Goal: Task Accomplishment & Management: Use online tool/utility

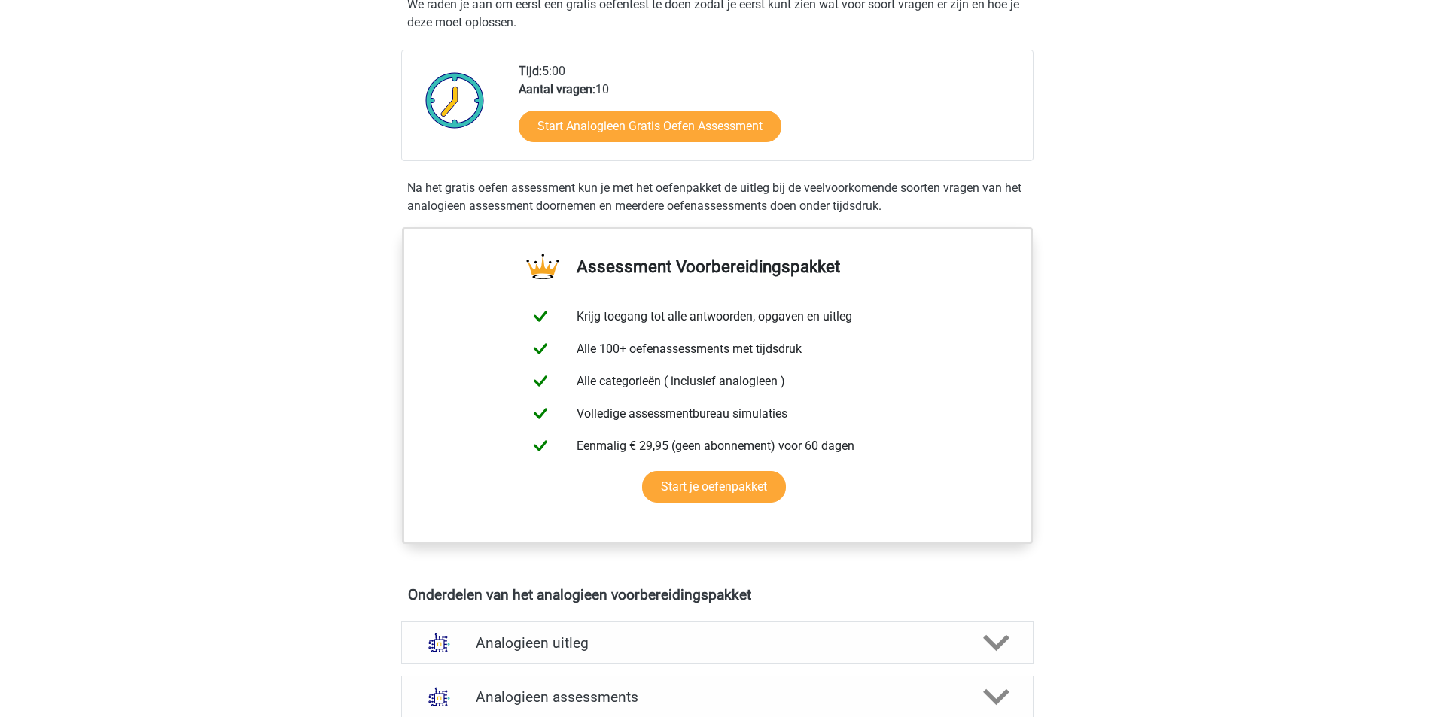
scroll to position [226, 0]
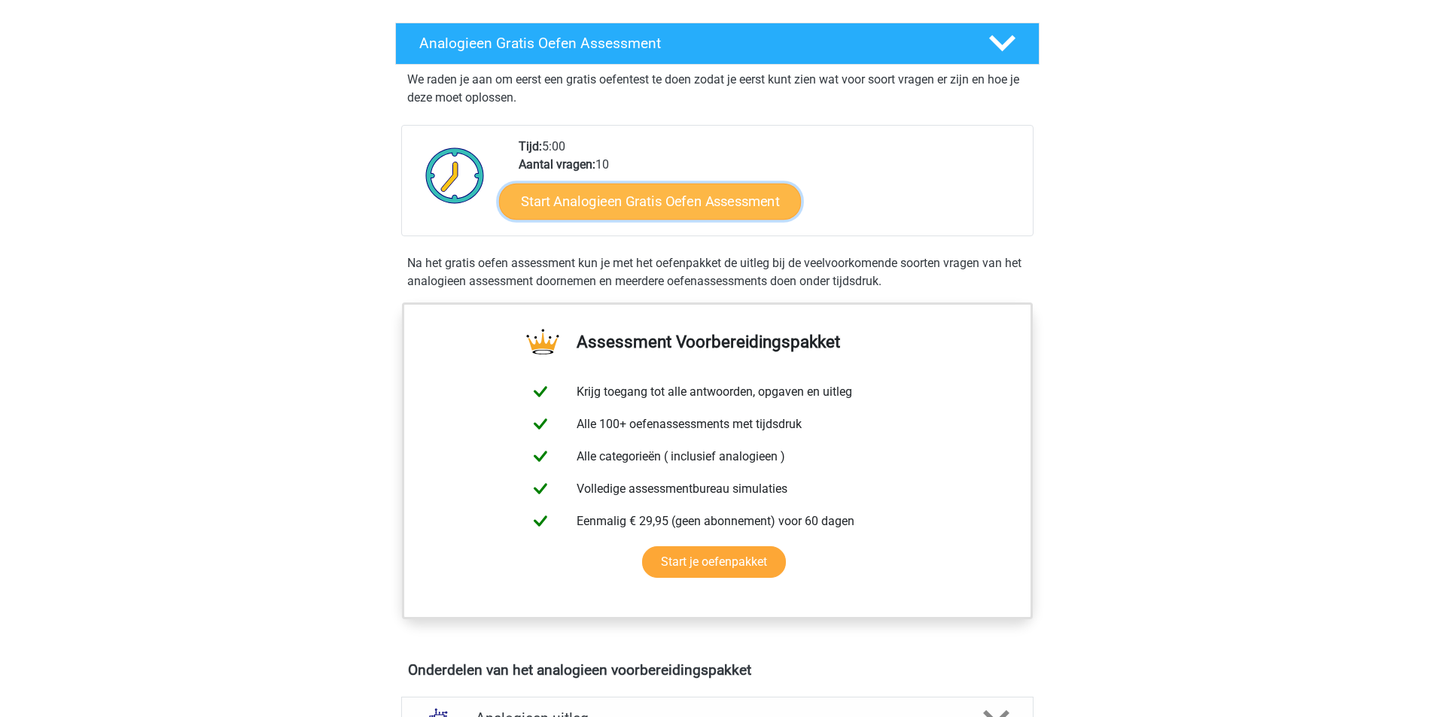
click at [654, 203] on link "Start Analogieen Gratis Oefen Assessment" at bounding box center [650, 201] width 302 height 36
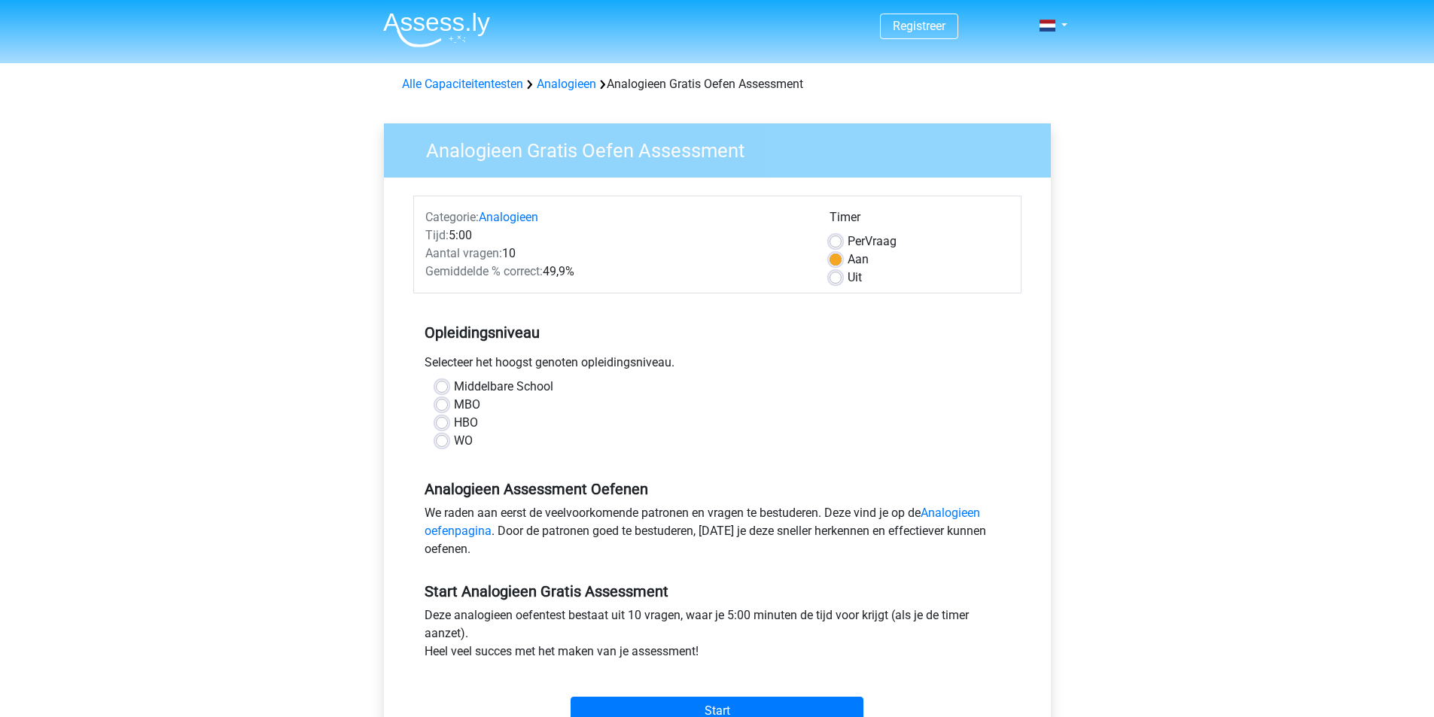
click at [454, 442] on label "WO" at bounding box center [463, 441] width 19 height 18
click at [442, 442] on input "WO" at bounding box center [442, 439] width 12 height 15
radio input "true"
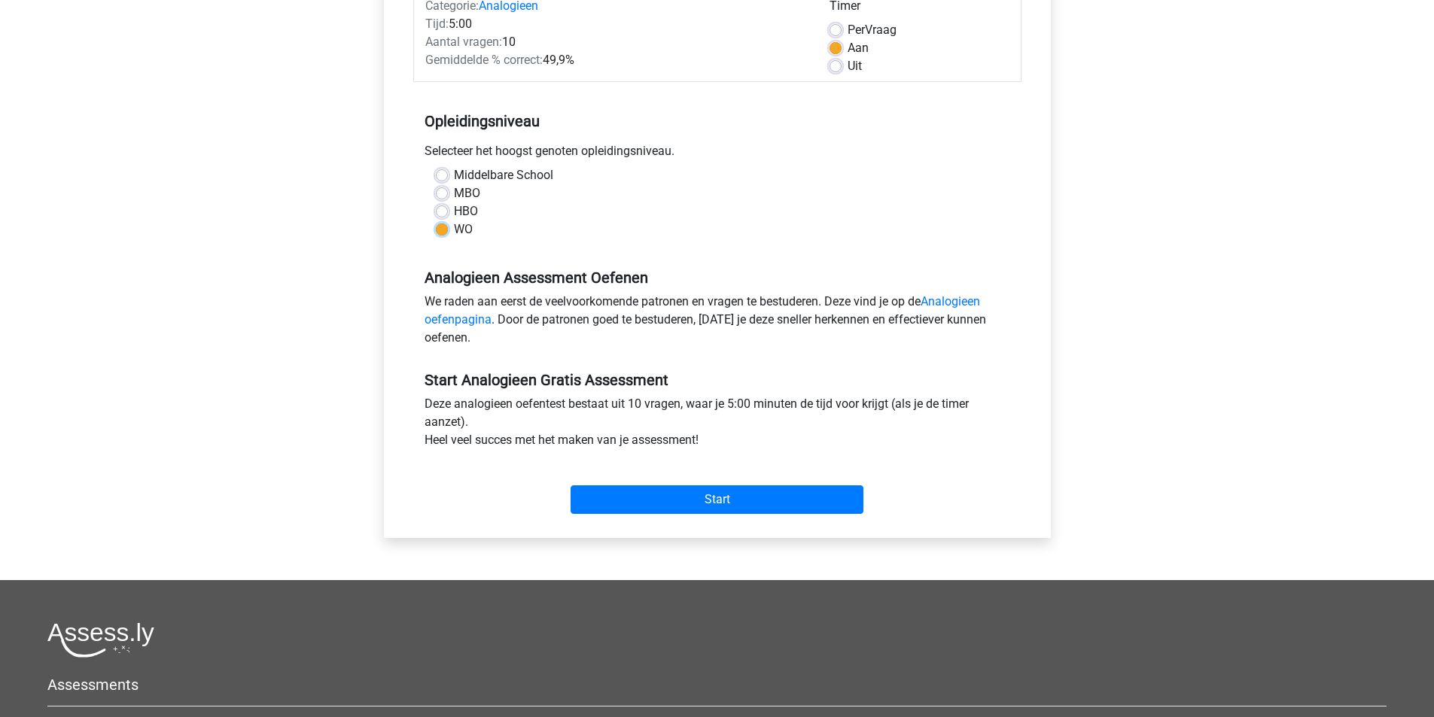
scroll to position [301, 0]
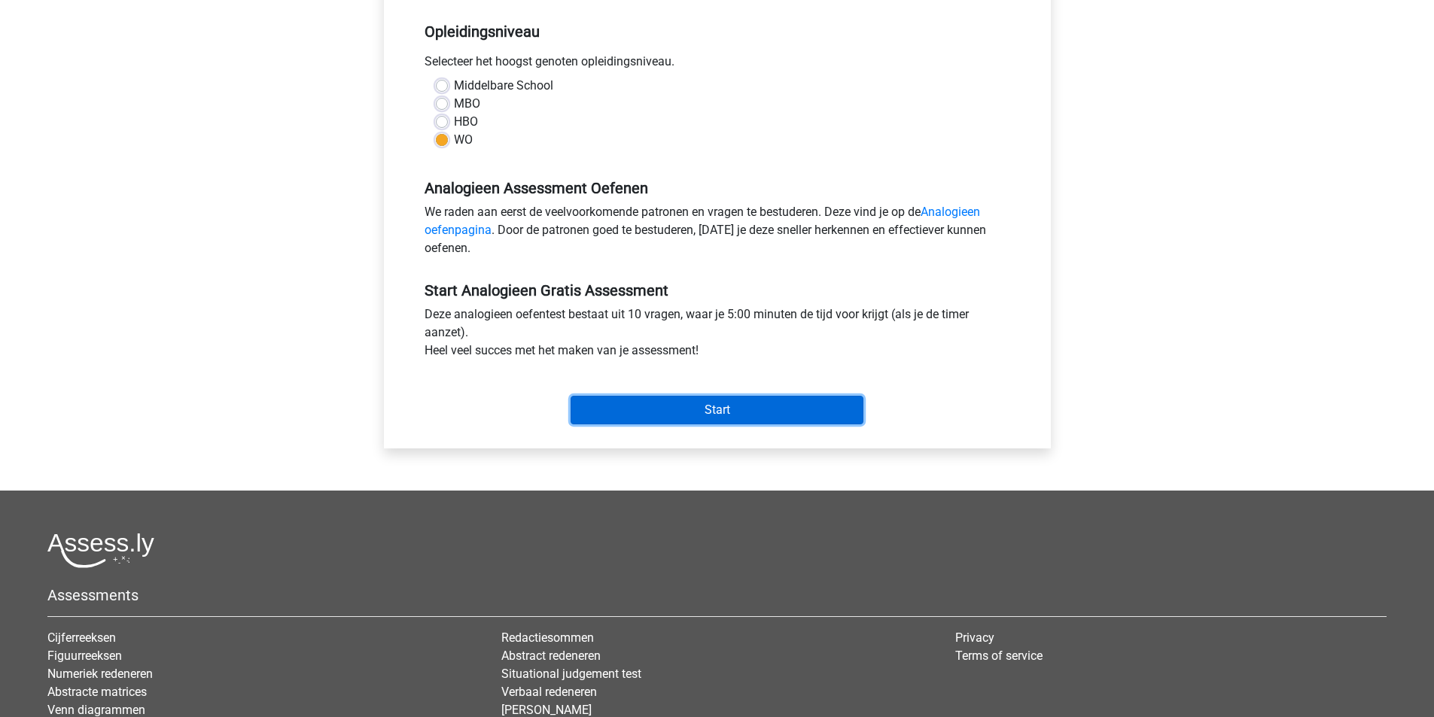
click at [687, 403] on input "Start" at bounding box center [716, 410] width 293 height 29
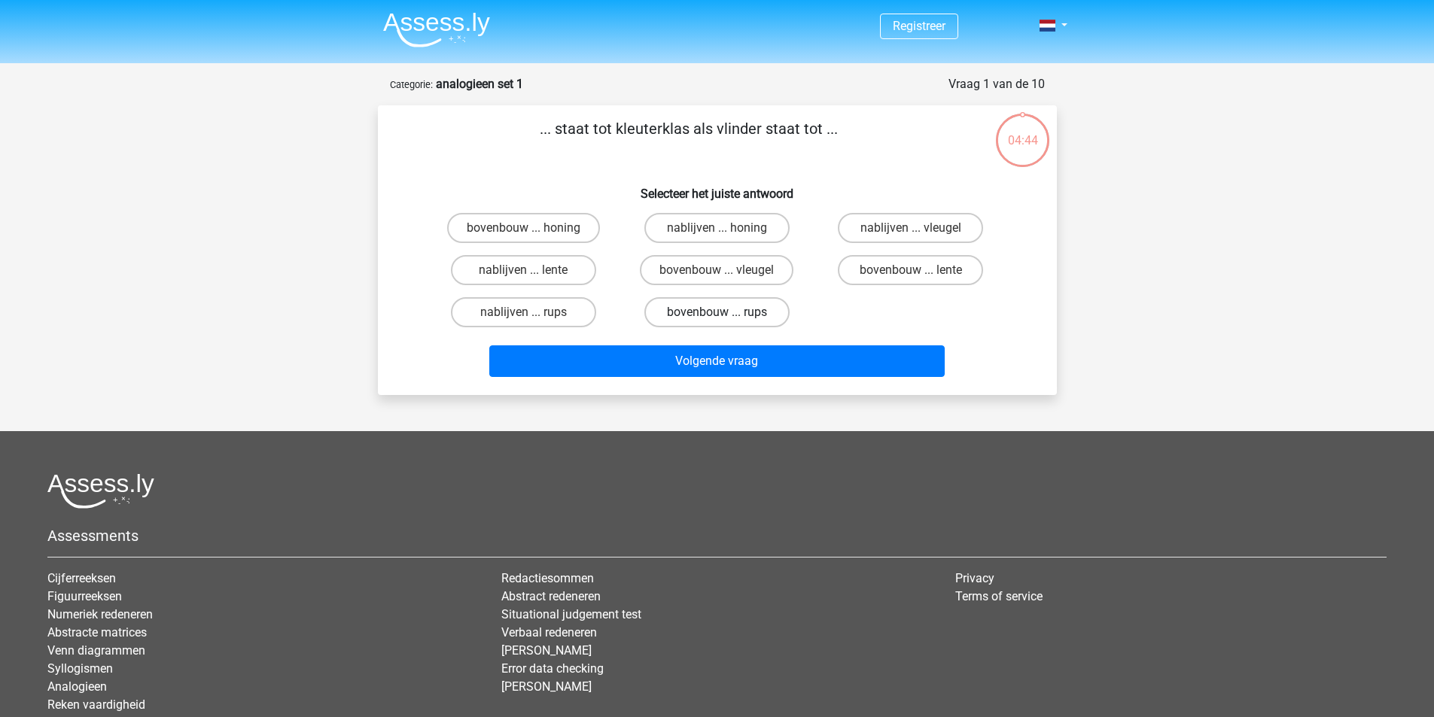
click at [692, 312] on label "bovenbouw ... rups" at bounding box center [716, 312] width 145 height 30
click at [716, 312] on input "bovenbouw ... rups" at bounding box center [721, 317] width 10 height 10
radio input "true"
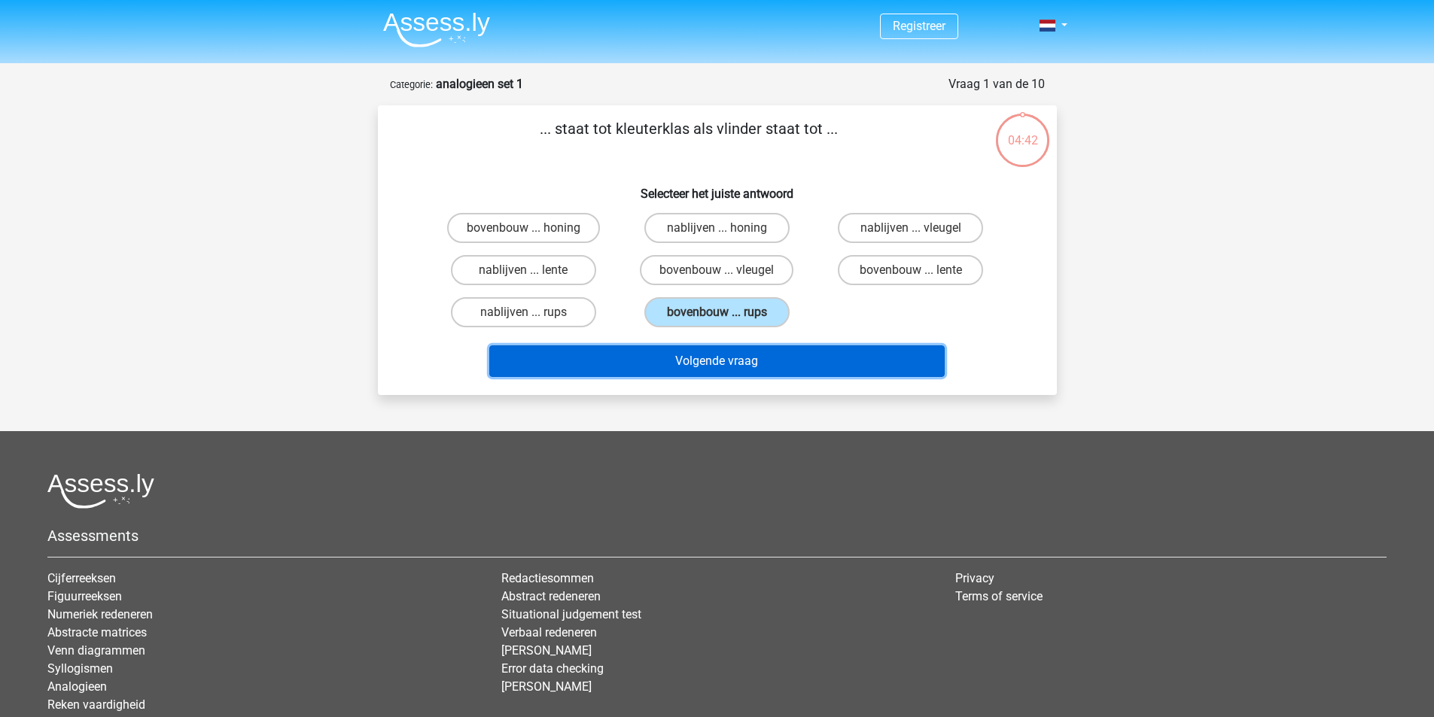
click at [710, 358] on button "Volgende vraag" at bounding box center [716, 361] width 455 height 32
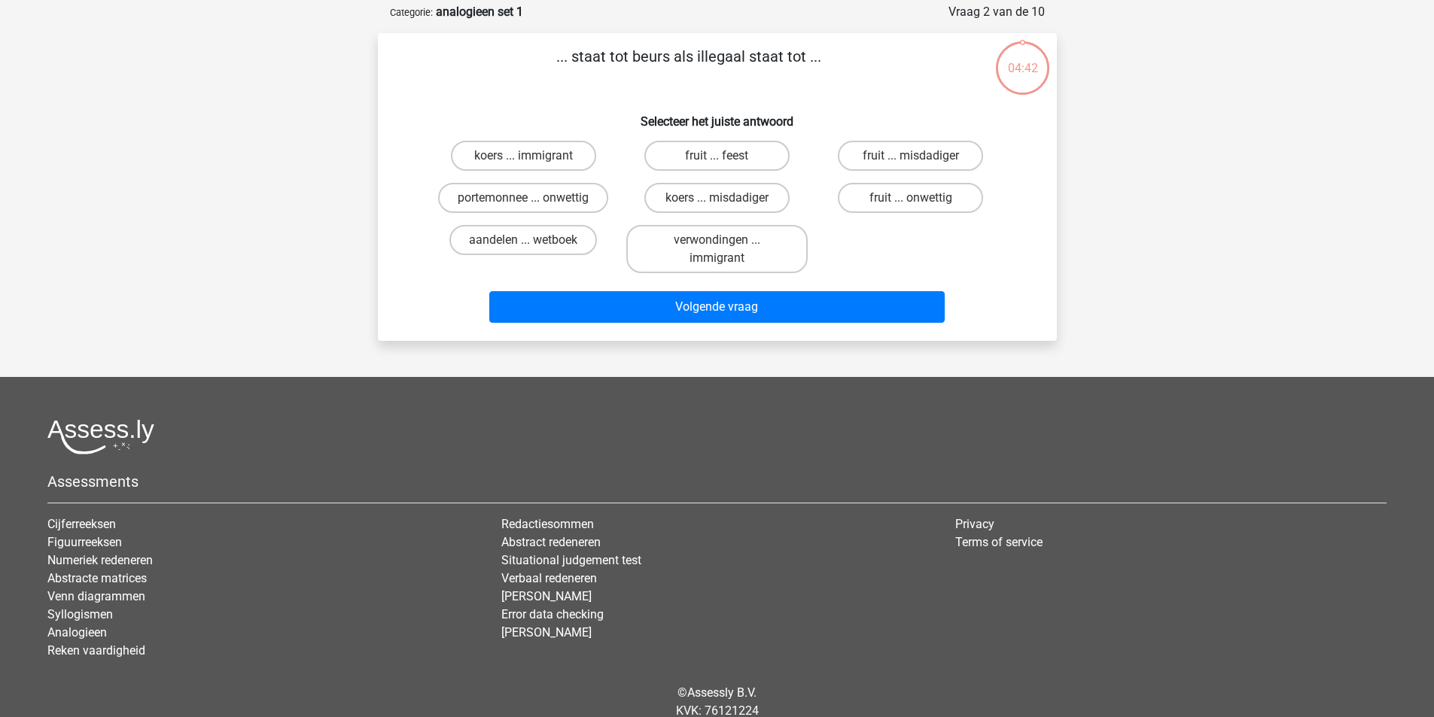
scroll to position [75, 0]
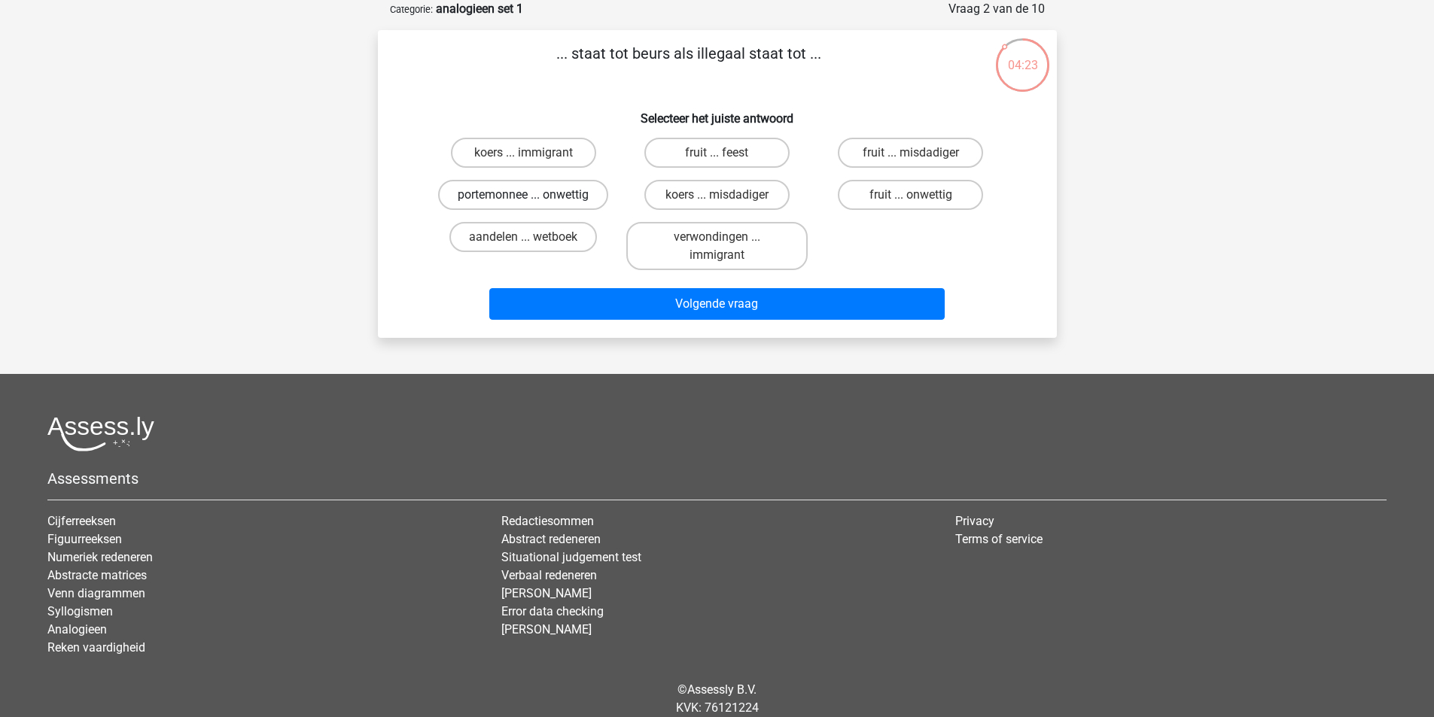
click at [501, 196] on label "portemonnee ... onwettig" at bounding box center [523, 195] width 170 height 30
click at [523, 196] on input "portemonnee ... onwettig" at bounding box center [528, 200] width 10 height 10
radio input "true"
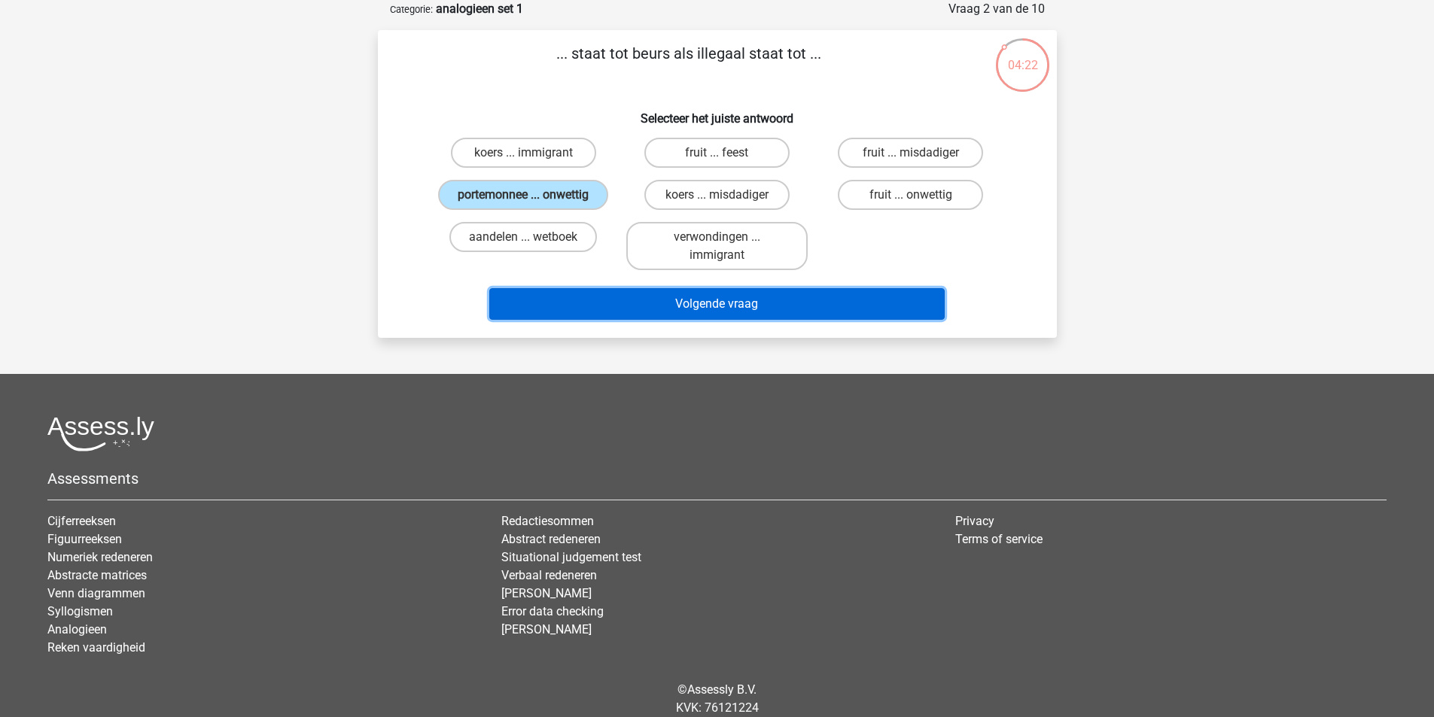
click at [708, 309] on button "Volgende vraag" at bounding box center [716, 304] width 455 height 32
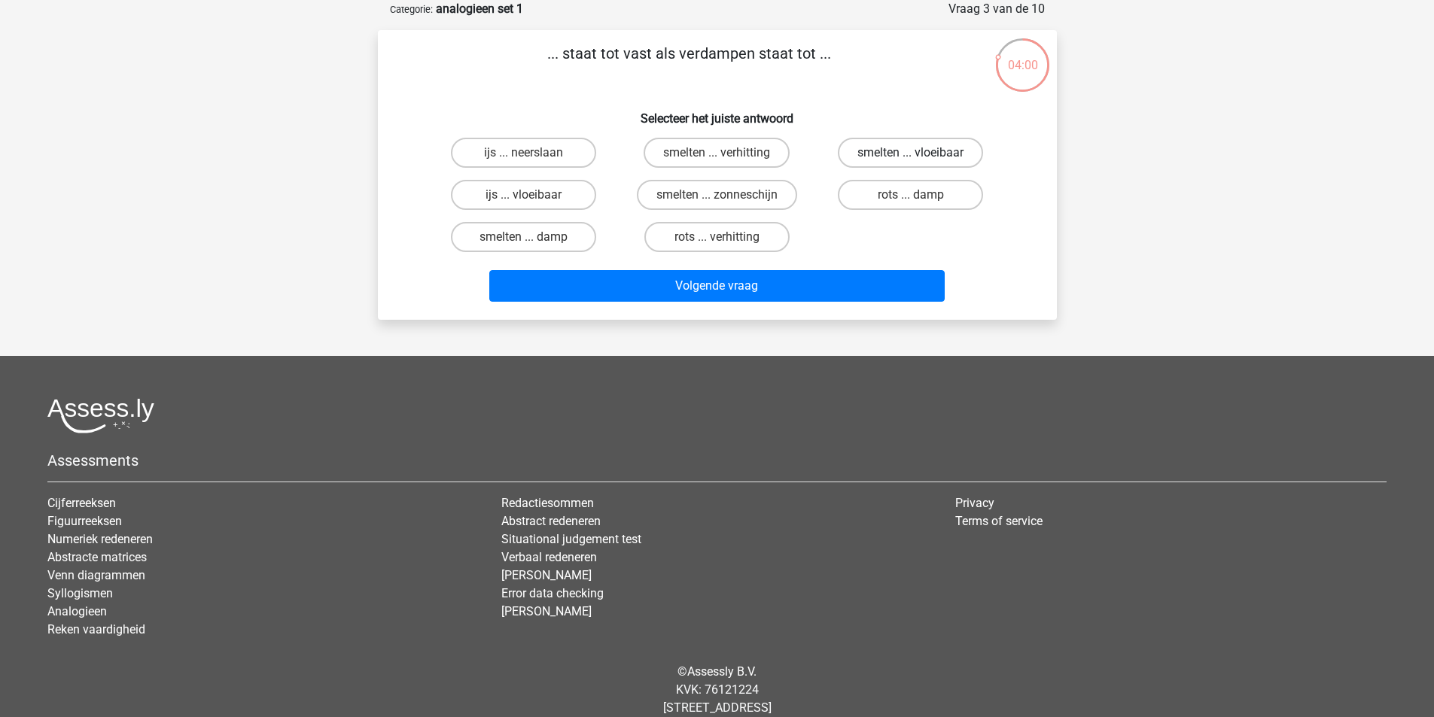
click at [882, 154] on label "smelten ... vloeibaar" at bounding box center [910, 153] width 145 height 30
click at [911, 154] on input "smelten ... vloeibaar" at bounding box center [916, 158] width 10 height 10
radio input "true"
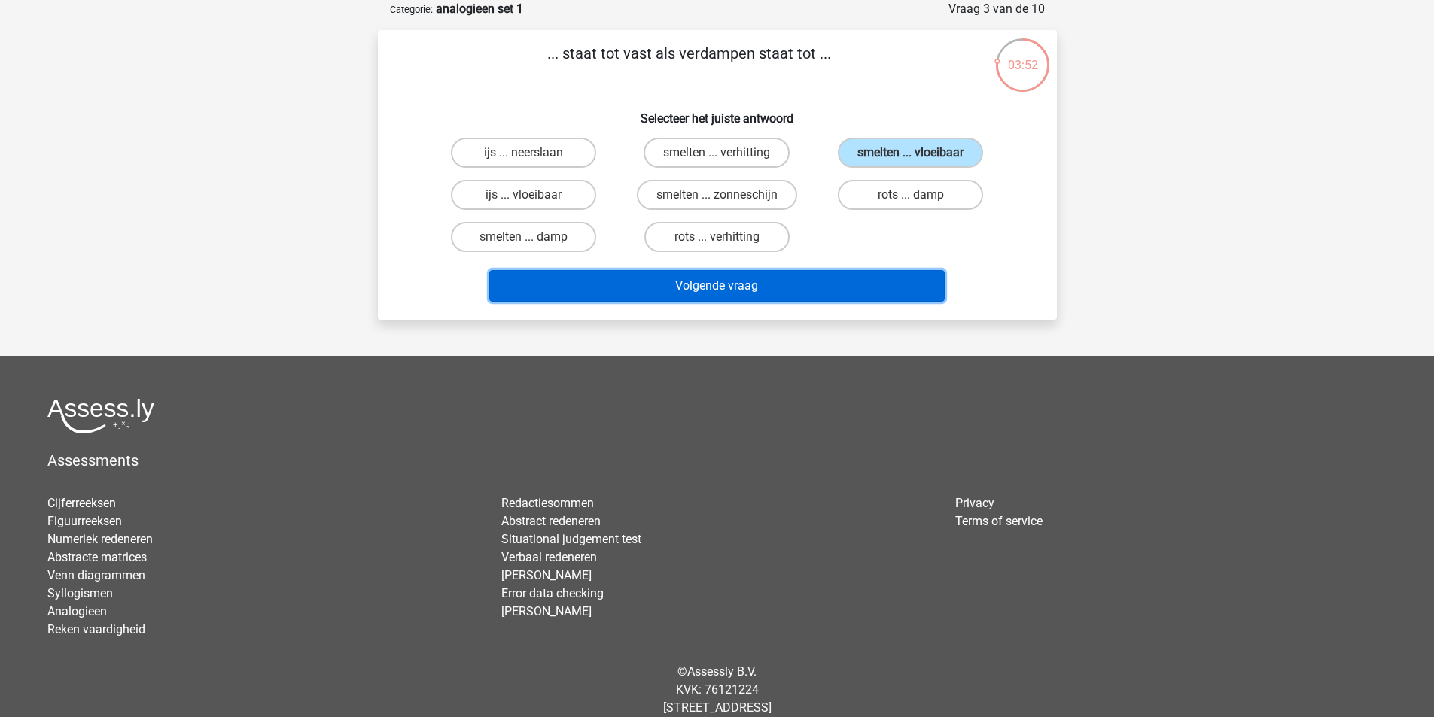
click at [720, 282] on button "Volgende vraag" at bounding box center [716, 286] width 455 height 32
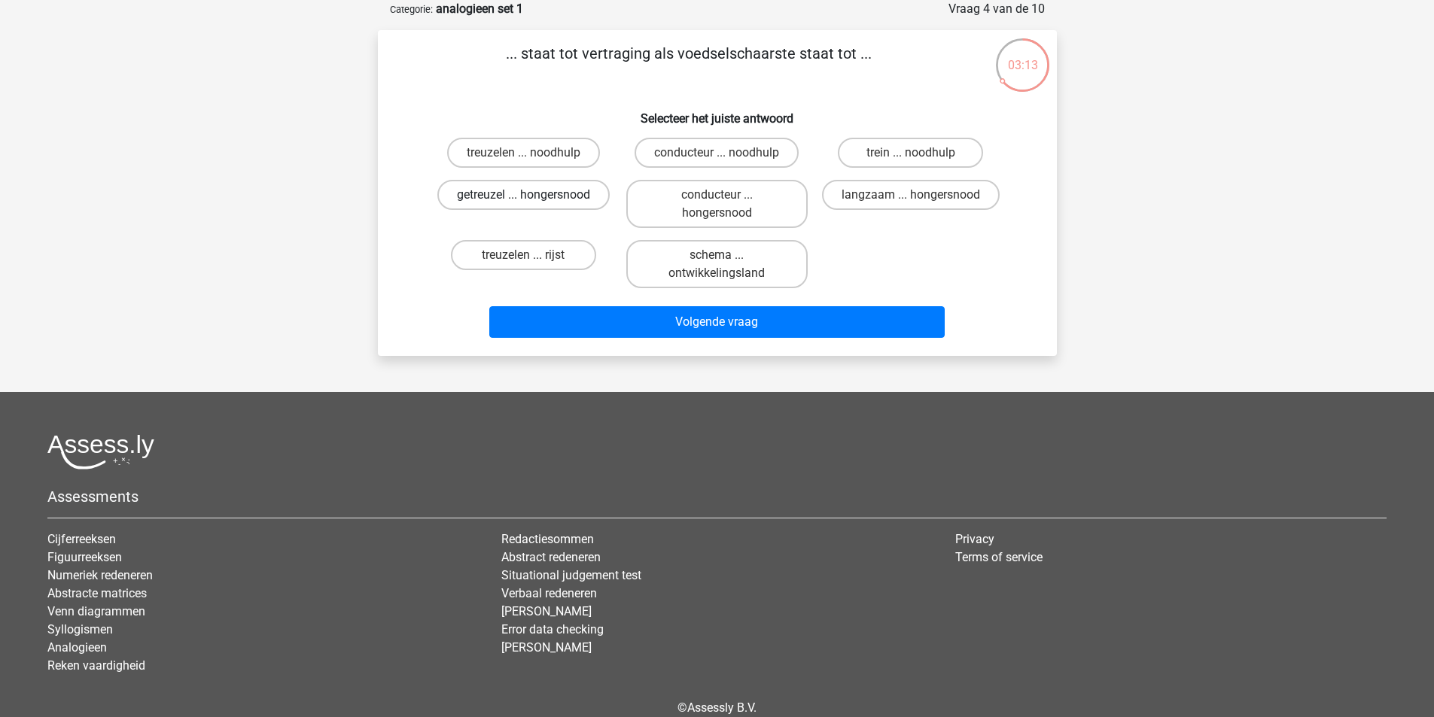
click at [502, 193] on label "getreuzel ... hongersnood" at bounding box center [523, 195] width 172 height 30
click at [523, 195] on input "getreuzel ... hongersnood" at bounding box center [528, 200] width 10 height 10
radio input "true"
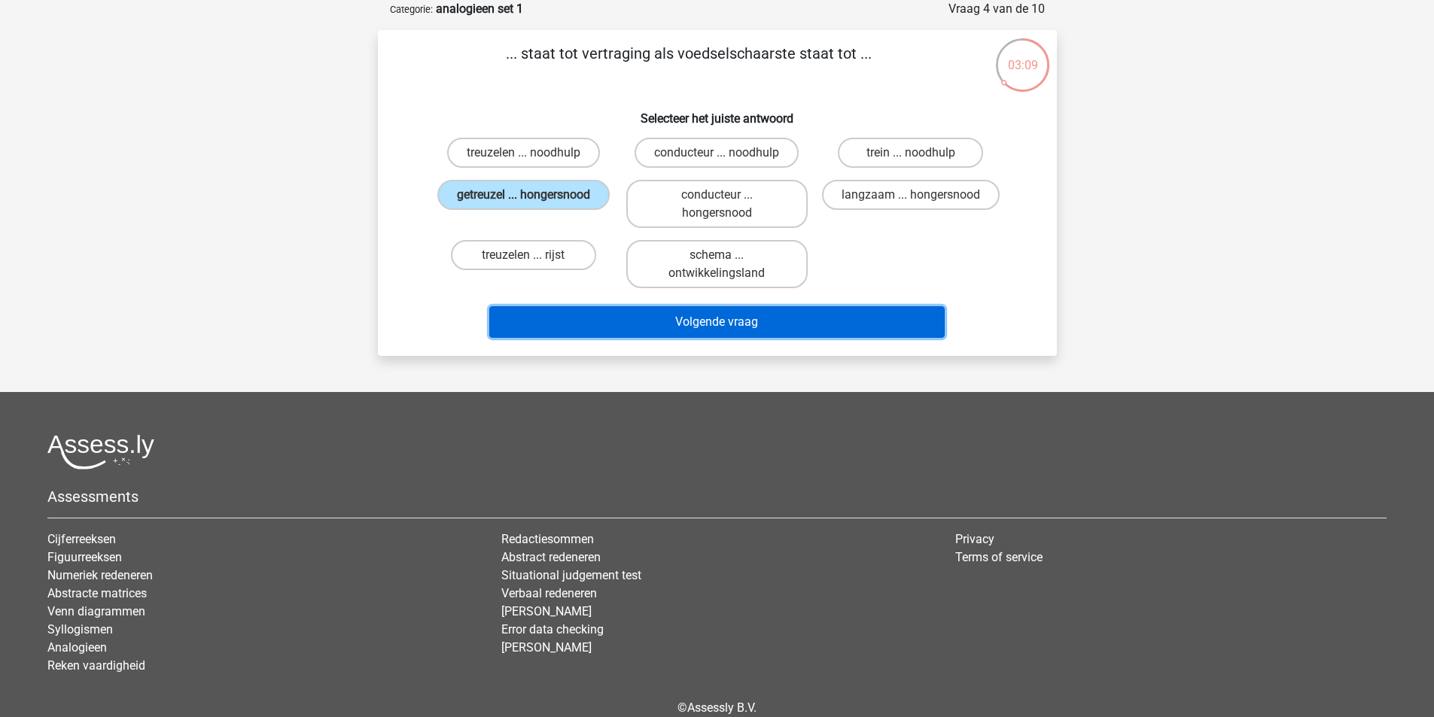
click at [729, 321] on button "Volgende vraag" at bounding box center [716, 322] width 455 height 32
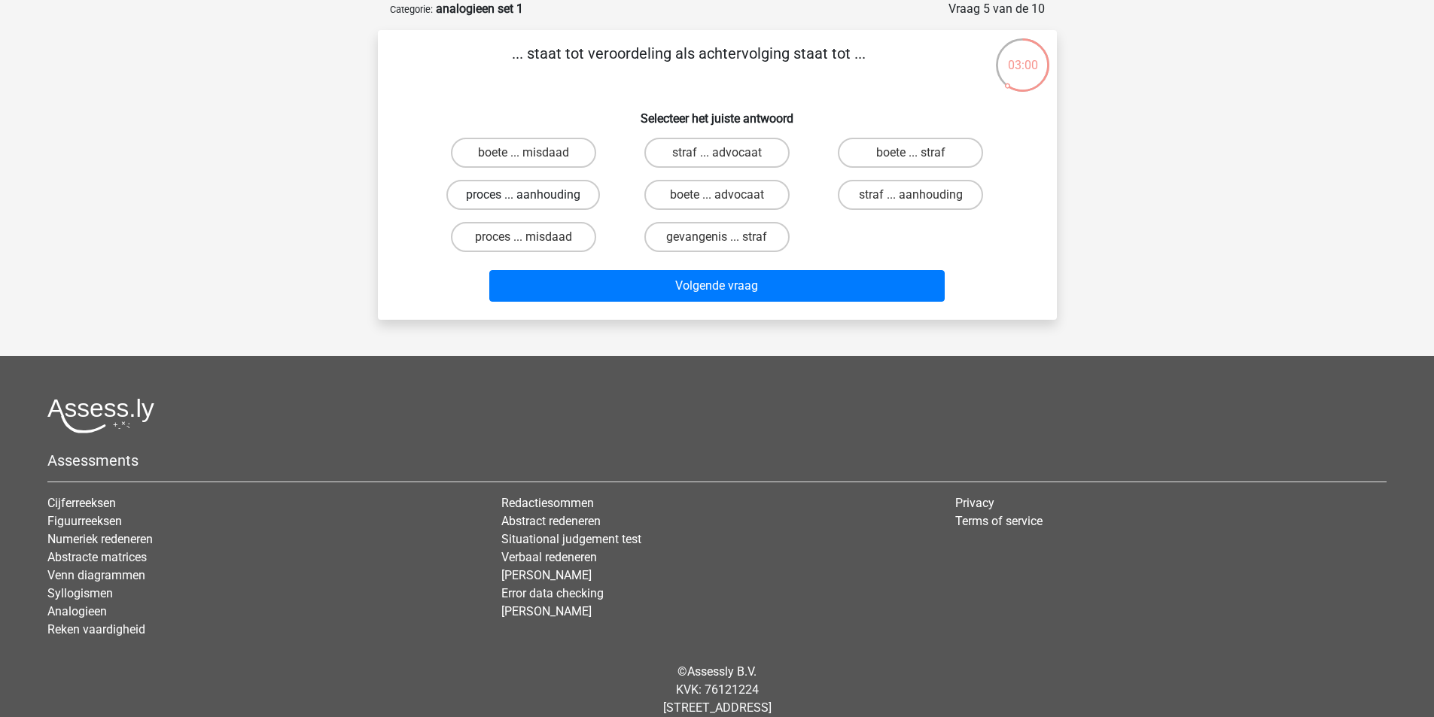
click at [531, 193] on label "proces ... aanhouding" at bounding box center [523, 195] width 154 height 30
click at [531, 195] on input "proces ... aanhouding" at bounding box center [528, 200] width 10 height 10
radio input "true"
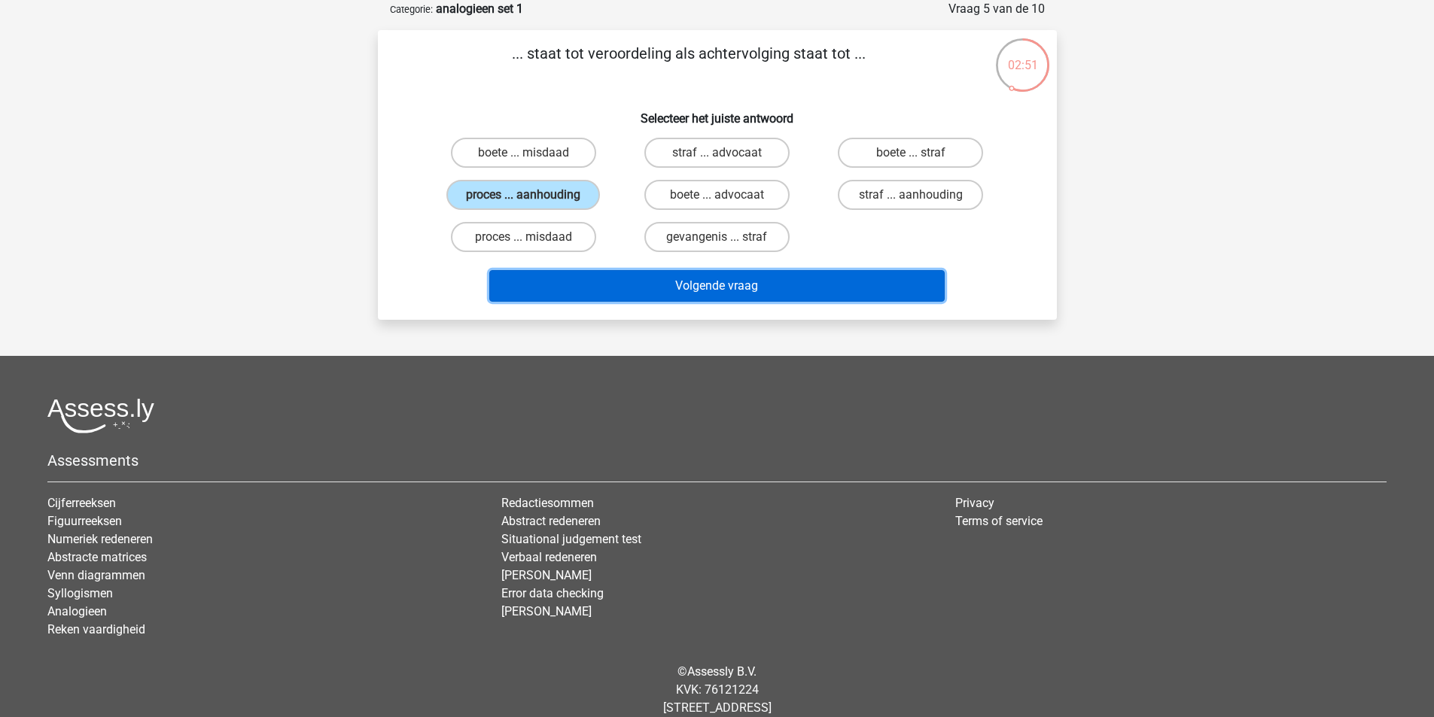
click at [727, 290] on button "Volgende vraag" at bounding box center [716, 286] width 455 height 32
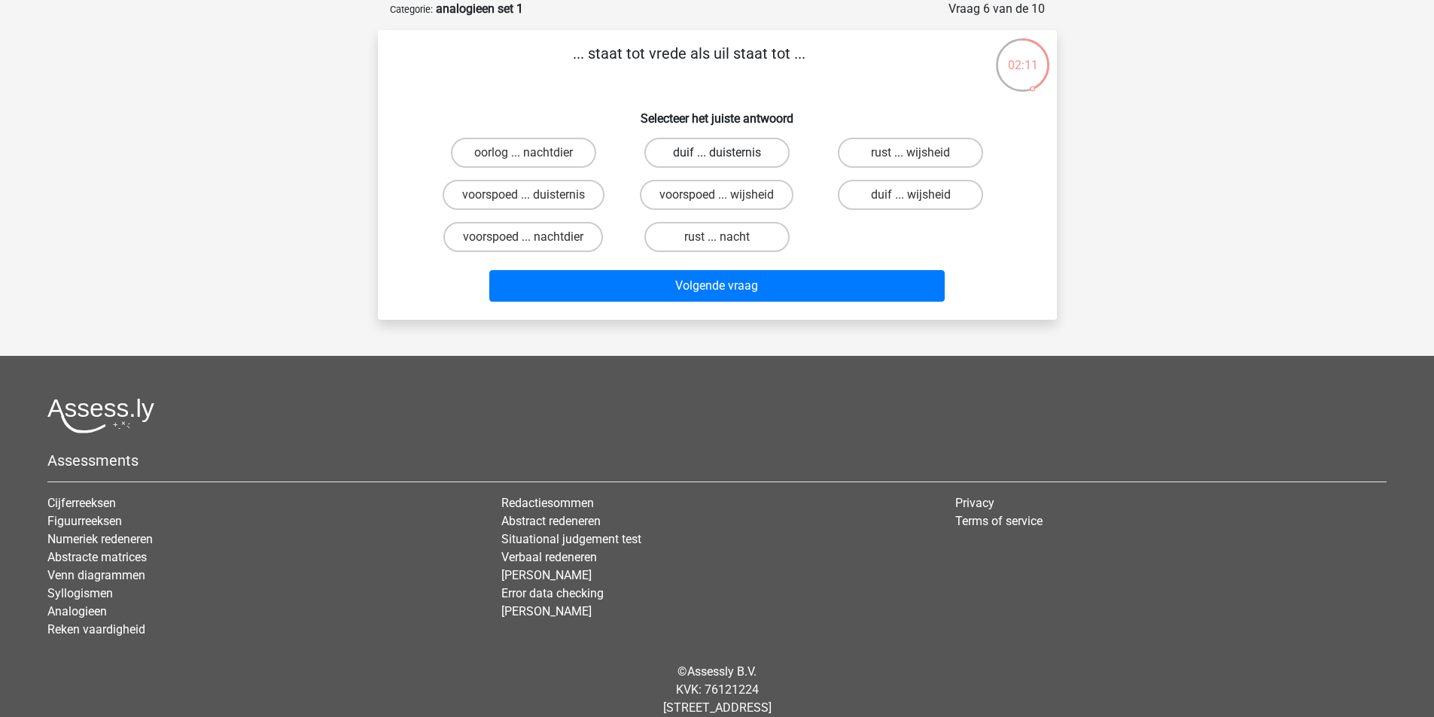
click at [688, 157] on label "duif ... duisternis" at bounding box center [716, 153] width 145 height 30
click at [716, 157] on input "duif ... duisternis" at bounding box center [721, 158] width 10 height 10
radio input "true"
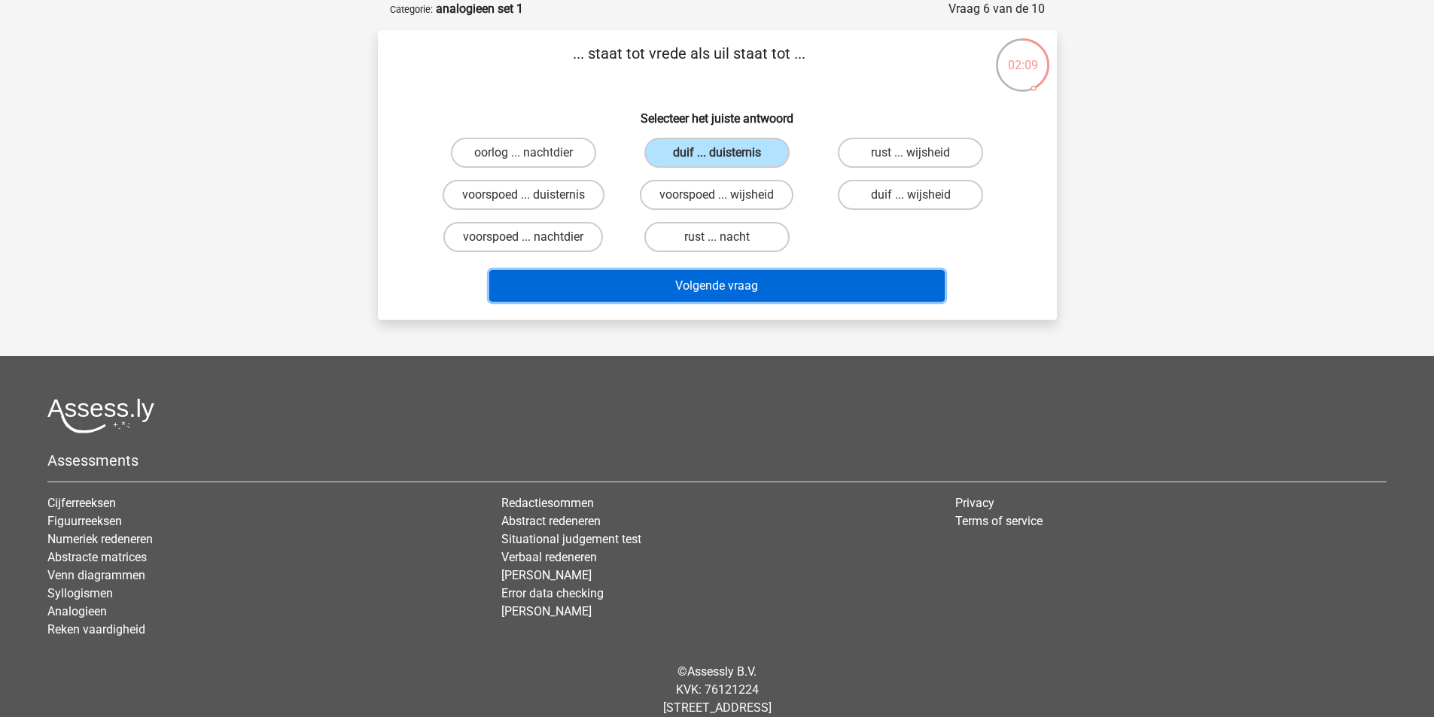
click at [702, 292] on button "Volgende vraag" at bounding box center [716, 286] width 455 height 32
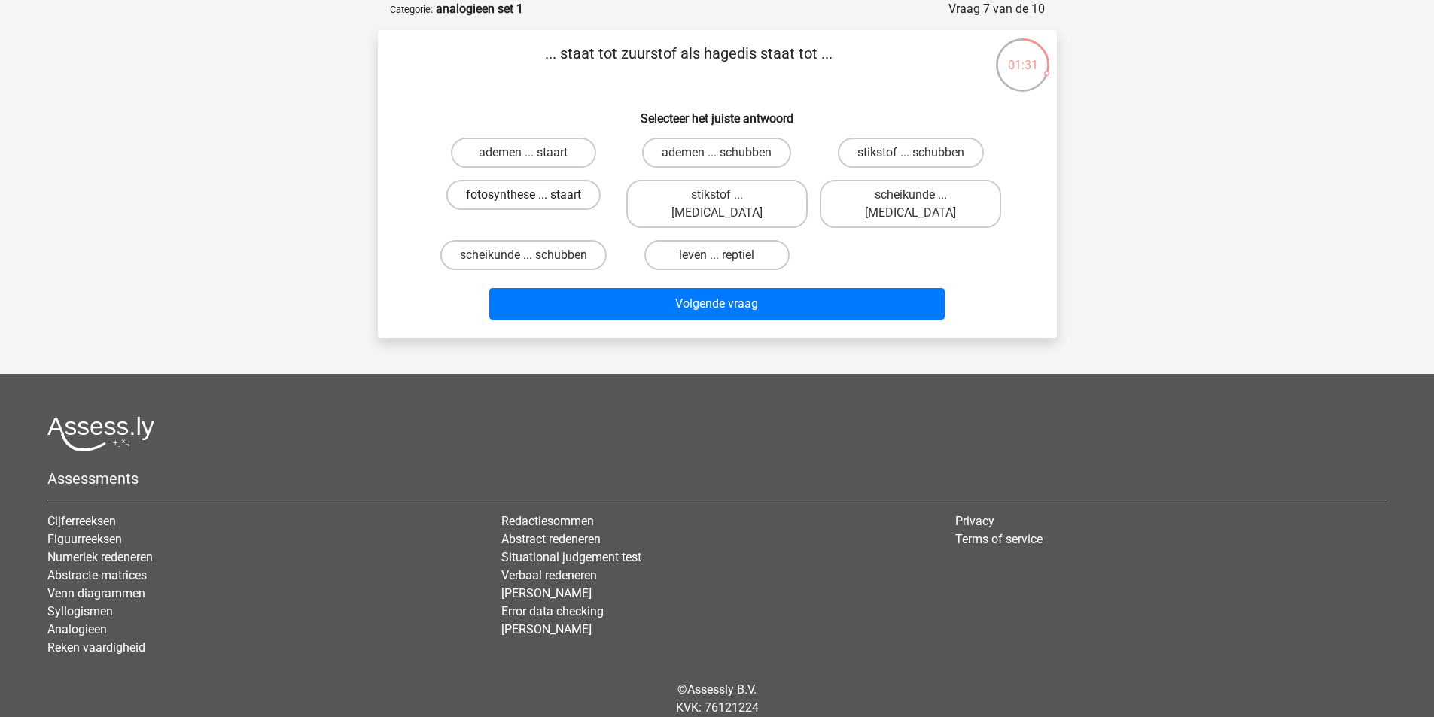
click at [519, 194] on label "fotosynthese ... staart" at bounding box center [523, 195] width 154 height 30
click at [523, 195] on input "fotosynthese ... staart" at bounding box center [528, 200] width 10 height 10
radio input "true"
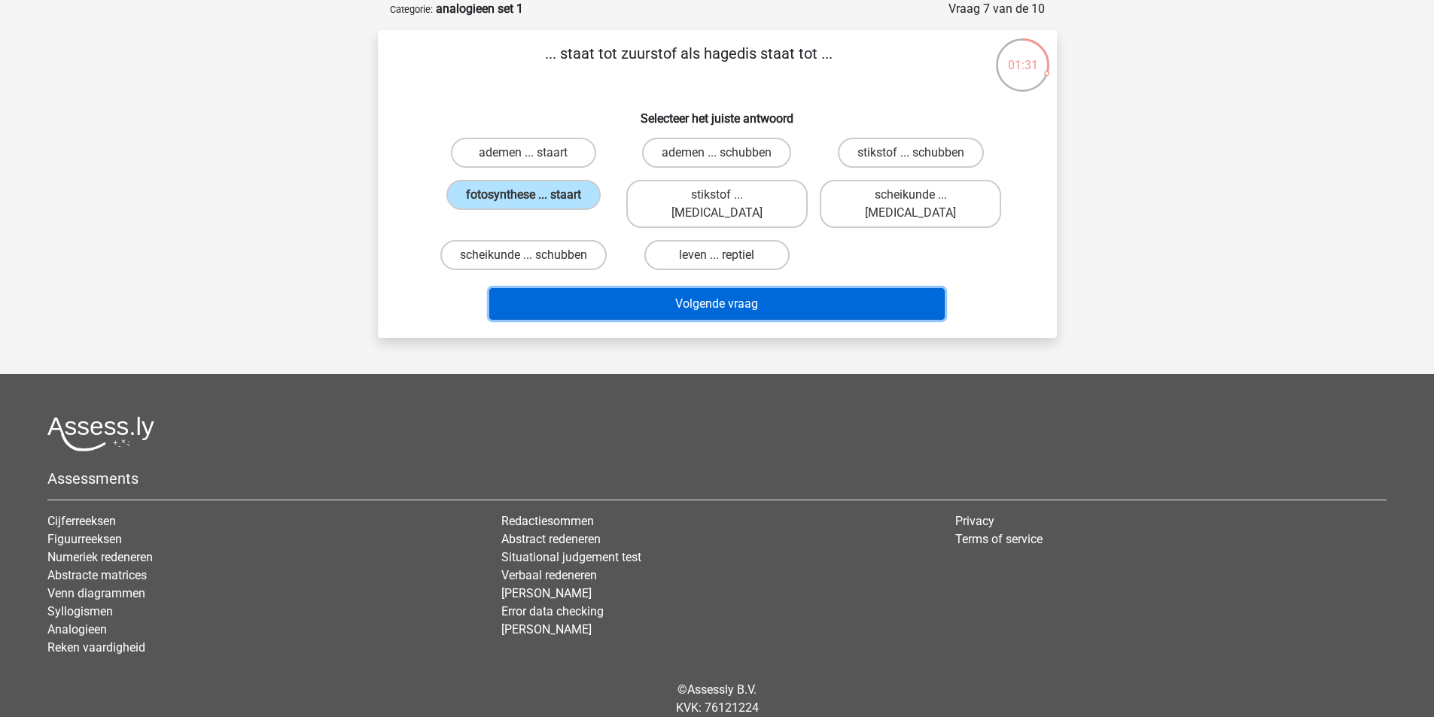
click at [737, 303] on div "Volgende vraag" at bounding box center [717, 307] width 581 height 38
click at [727, 288] on button "Volgende vraag" at bounding box center [716, 304] width 455 height 32
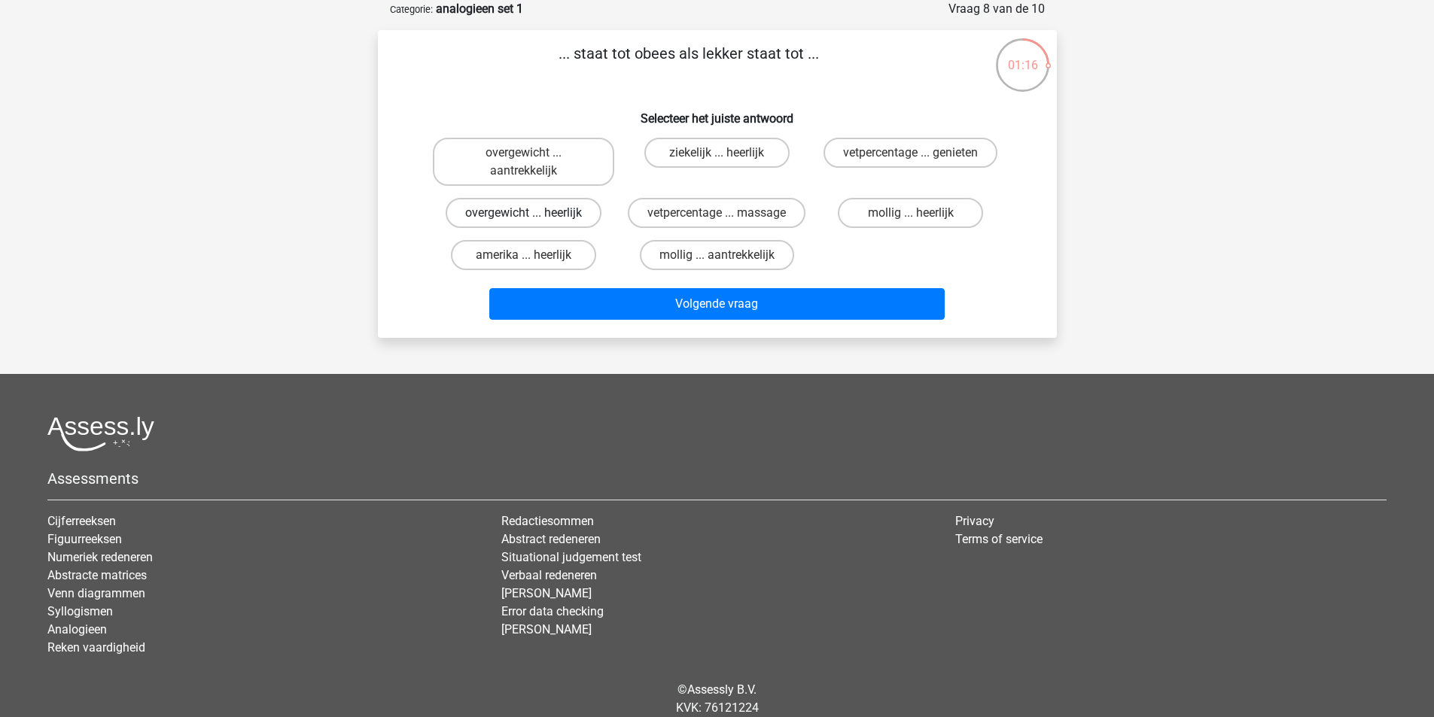
click at [536, 214] on label "overgewicht ... heerlijk" at bounding box center [523, 213] width 156 height 30
click at [533, 214] on input "overgewicht ... heerlijk" at bounding box center [528, 218] width 10 height 10
radio input "true"
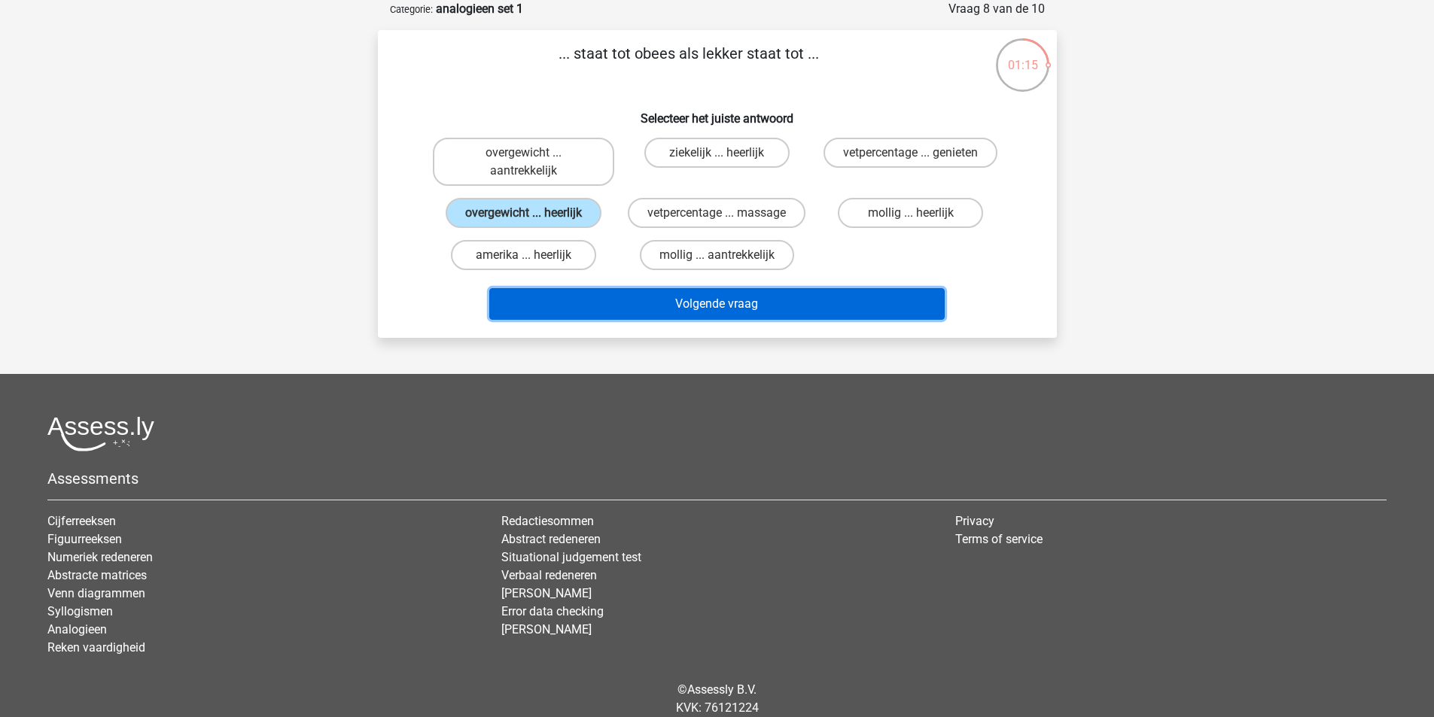
click at [730, 309] on button "Volgende vraag" at bounding box center [716, 304] width 455 height 32
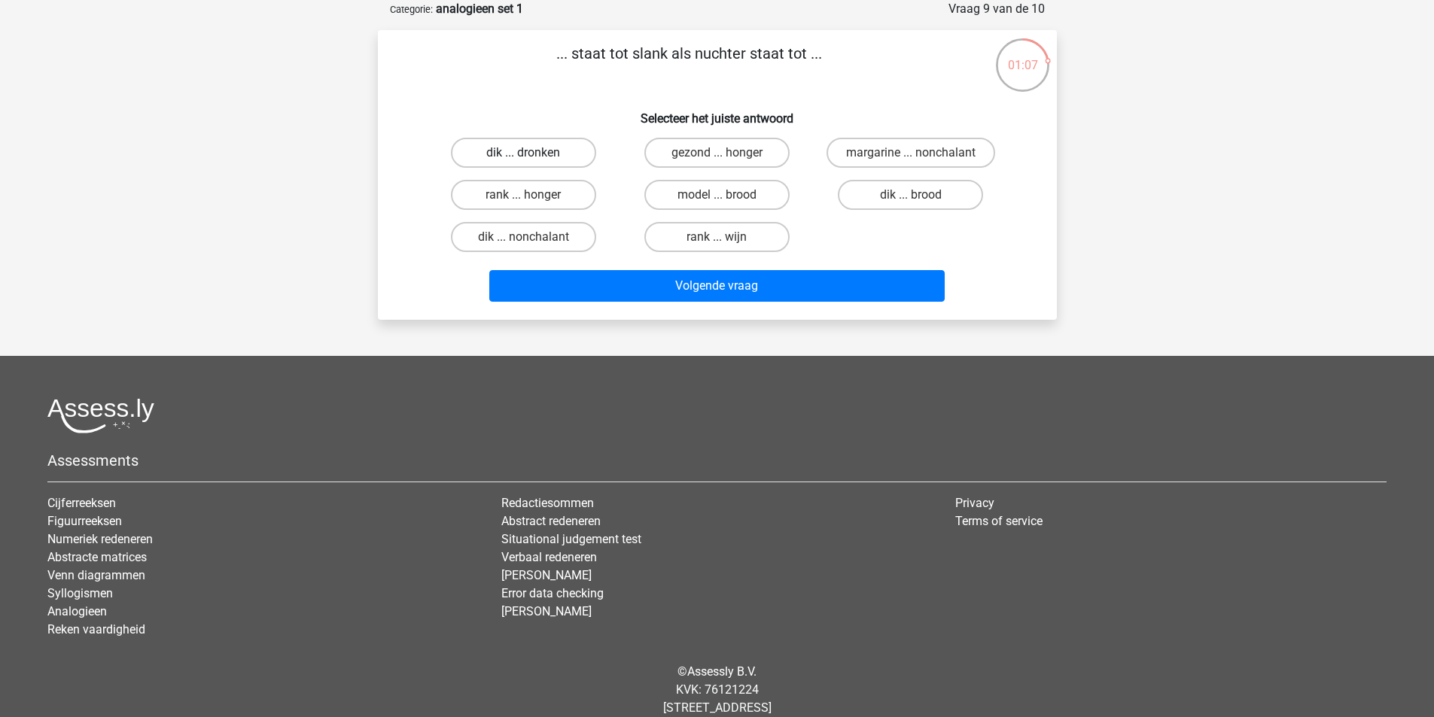
click at [540, 153] on label "dik ... dronken" at bounding box center [523, 153] width 145 height 30
click at [533, 153] on input "dik ... dronken" at bounding box center [528, 158] width 10 height 10
radio input "true"
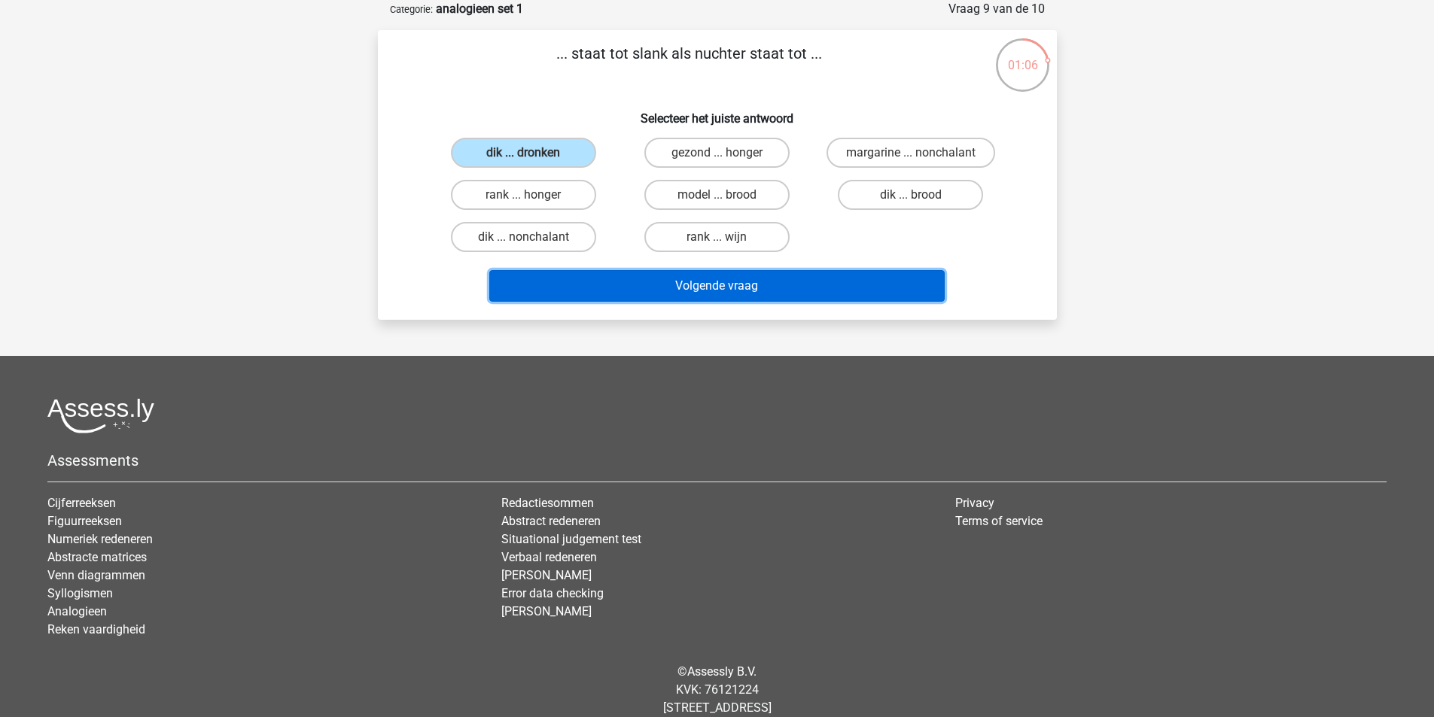
click at [712, 286] on button "Volgende vraag" at bounding box center [716, 286] width 455 height 32
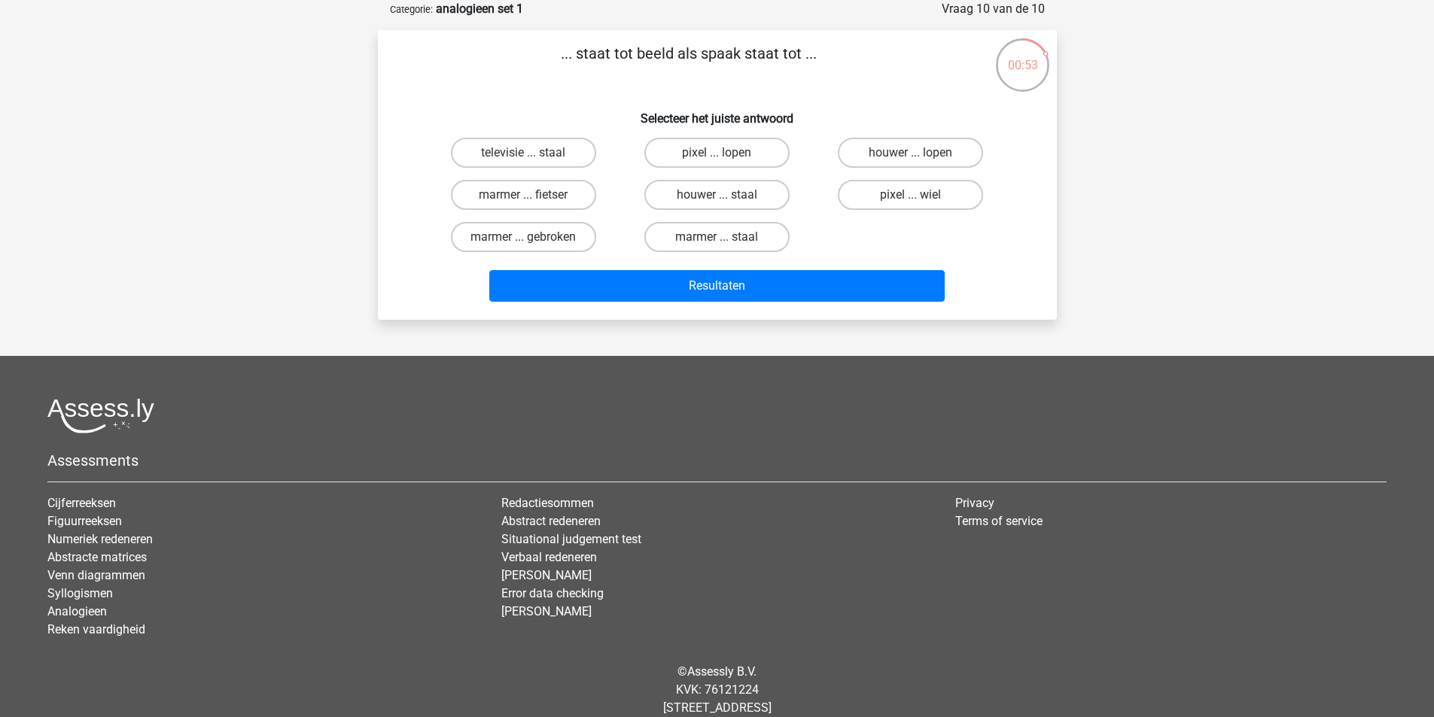
click at [912, 196] on input "pixel ... wiel" at bounding box center [916, 200] width 10 height 10
radio input "true"
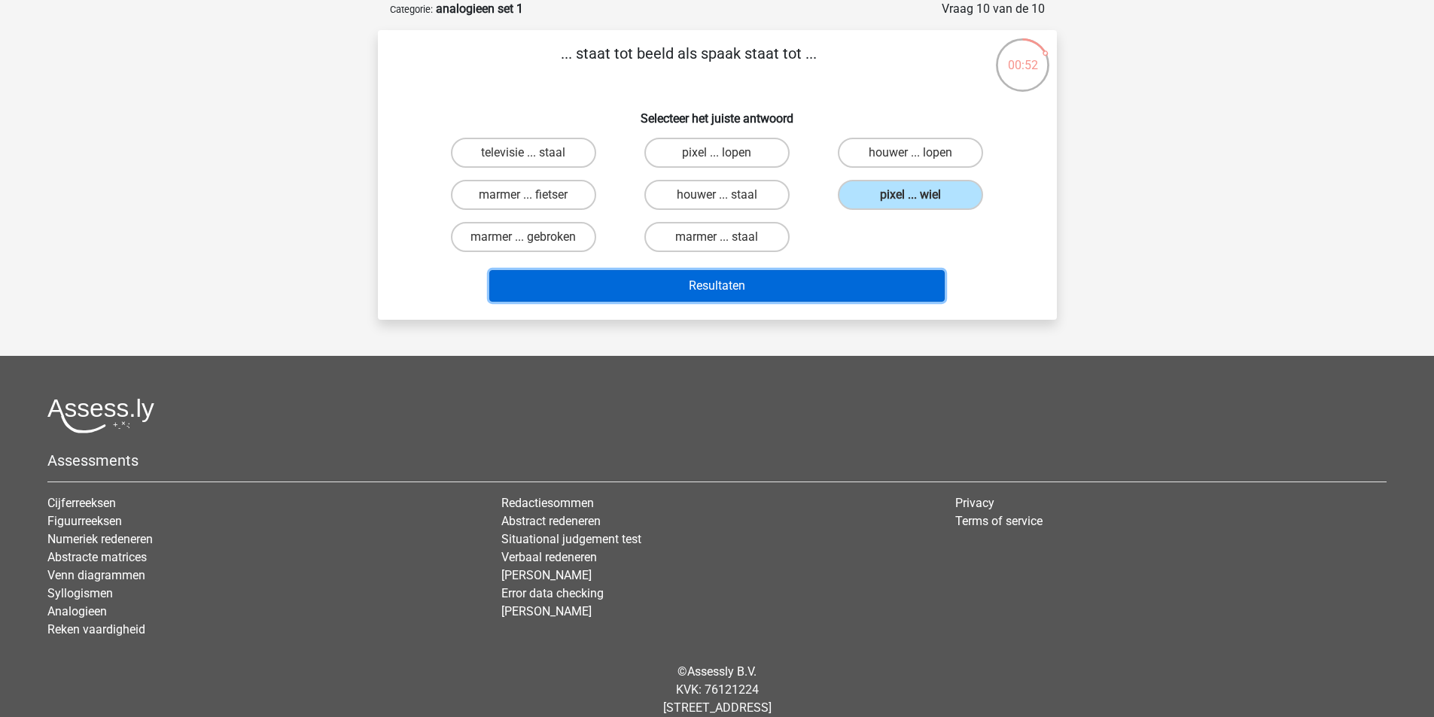
click at [722, 284] on button "Resultaten" at bounding box center [716, 286] width 455 height 32
